Goal: Use online tool/utility: Utilize a website feature to perform a specific function

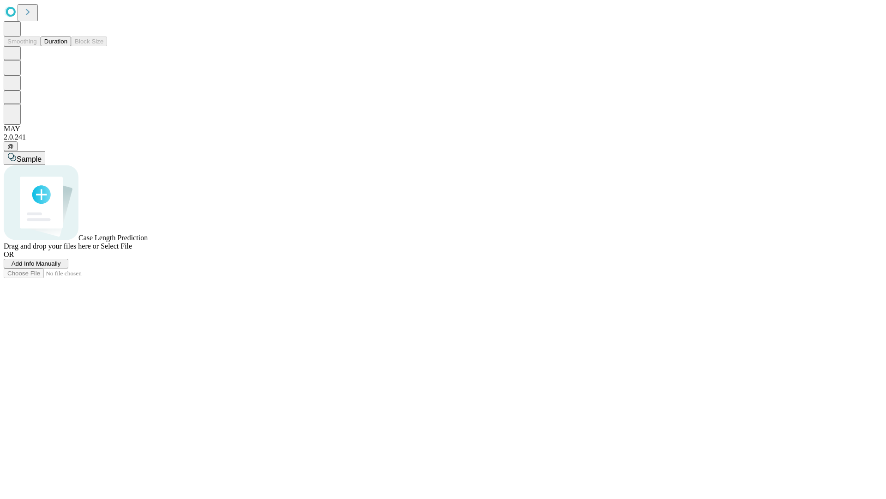
click at [67, 46] on button "Duration" at bounding box center [56, 41] width 30 height 10
click at [132, 250] on span "Select File" at bounding box center [116, 246] width 31 height 8
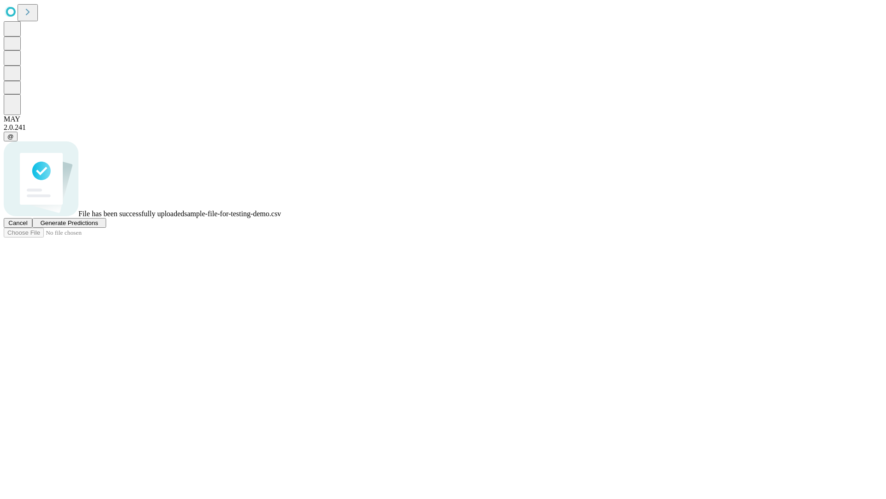
click at [98, 226] on span "Generate Predictions" at bounding box center [69, 222] width 58 height 7
